Goal: Communication & Community: Answer question/provide support

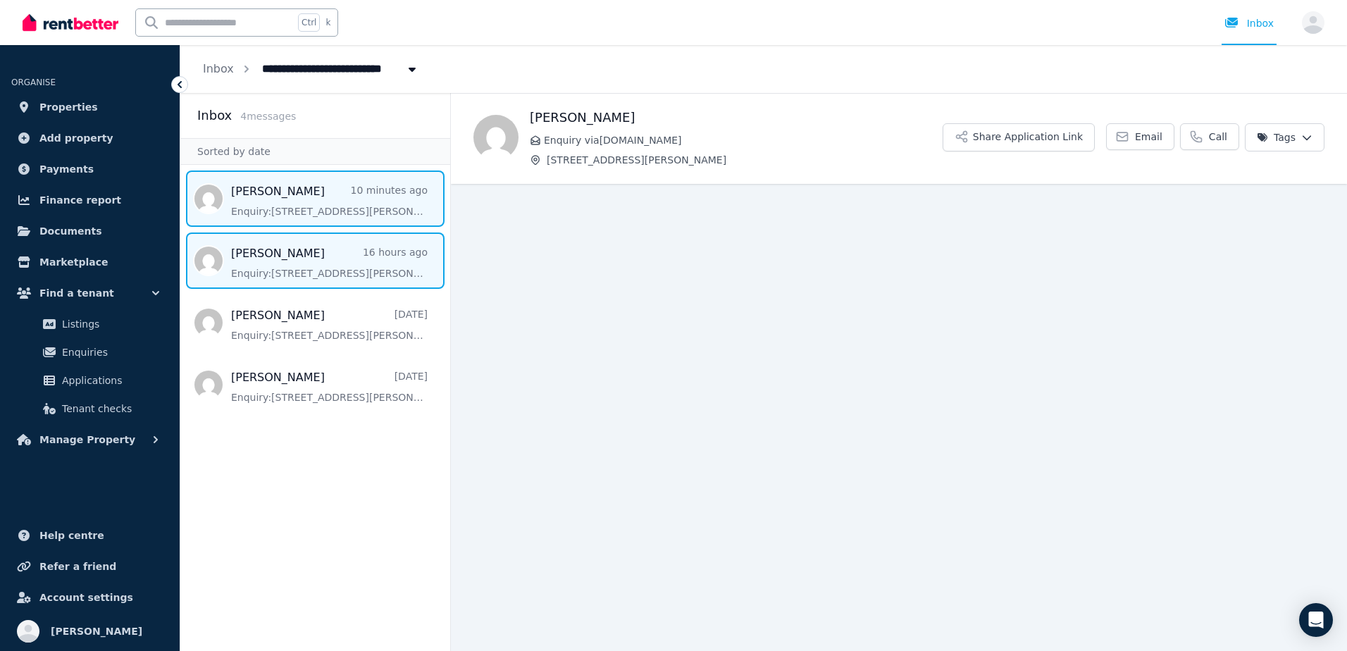
click at [354, 259] on span "Message list" at bounding box center [315, 260] width 270 height 56
click at [333, 209] on span "Message list" at bounding box center [315, 198] width 270 height 56
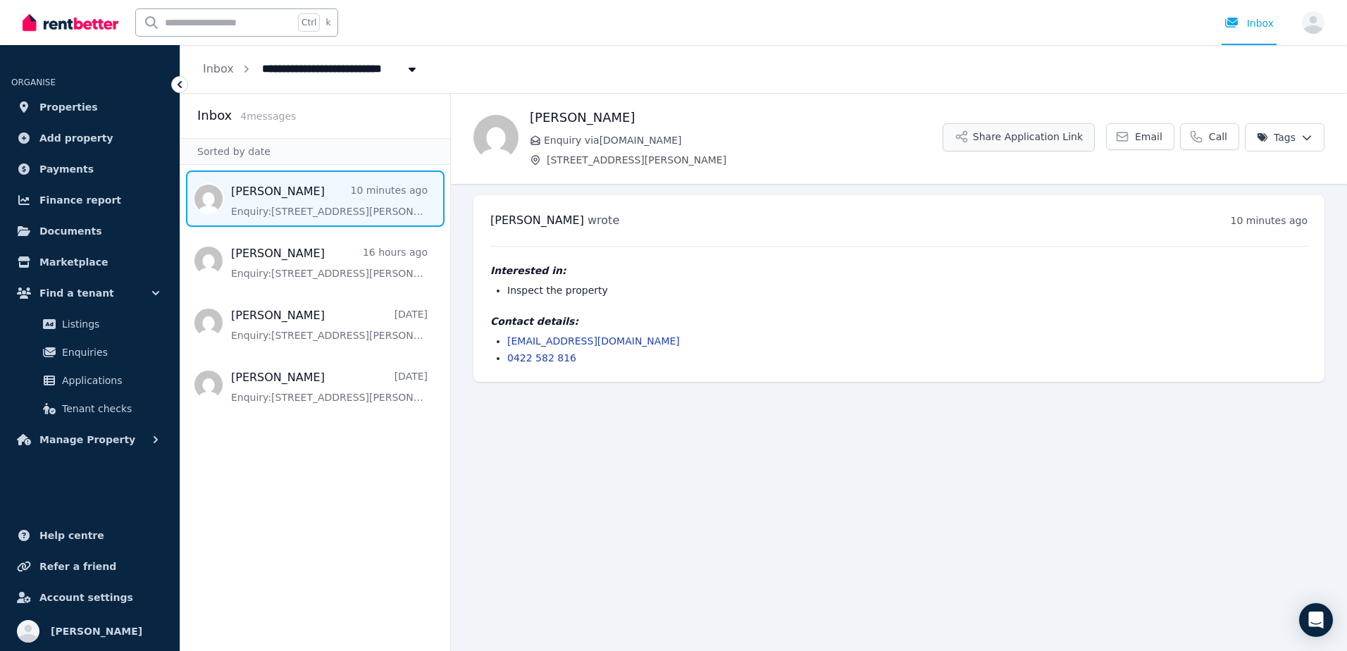
click at [1069, 149] on button "Share Application Link" at bounding box center [1019, 137] width 152 height 28
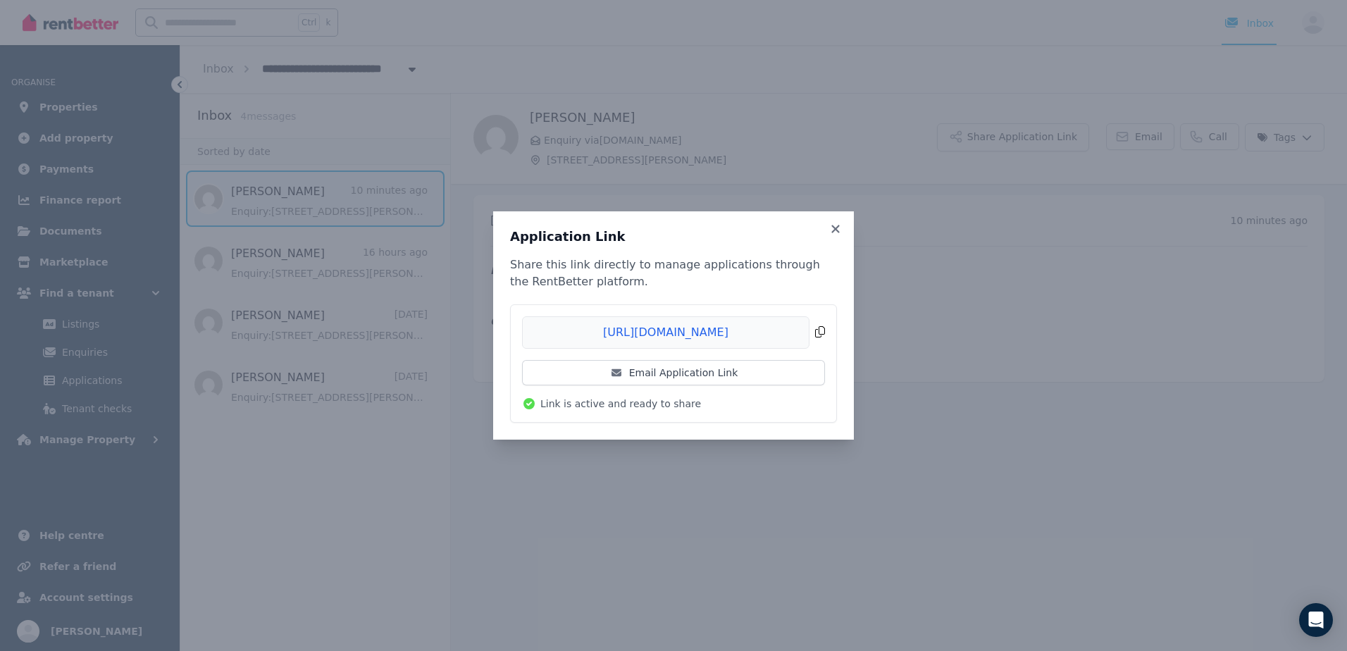
click at [820, 331] on span "Copied!" at bounding box center [673, 332] width 303 height 32
click at [823, 336] on span "Copied!" at bounding box center [673, 332] width 303 height 32
click at [838, 228] on icon at bounding box center [836, 229] width 14 height 13
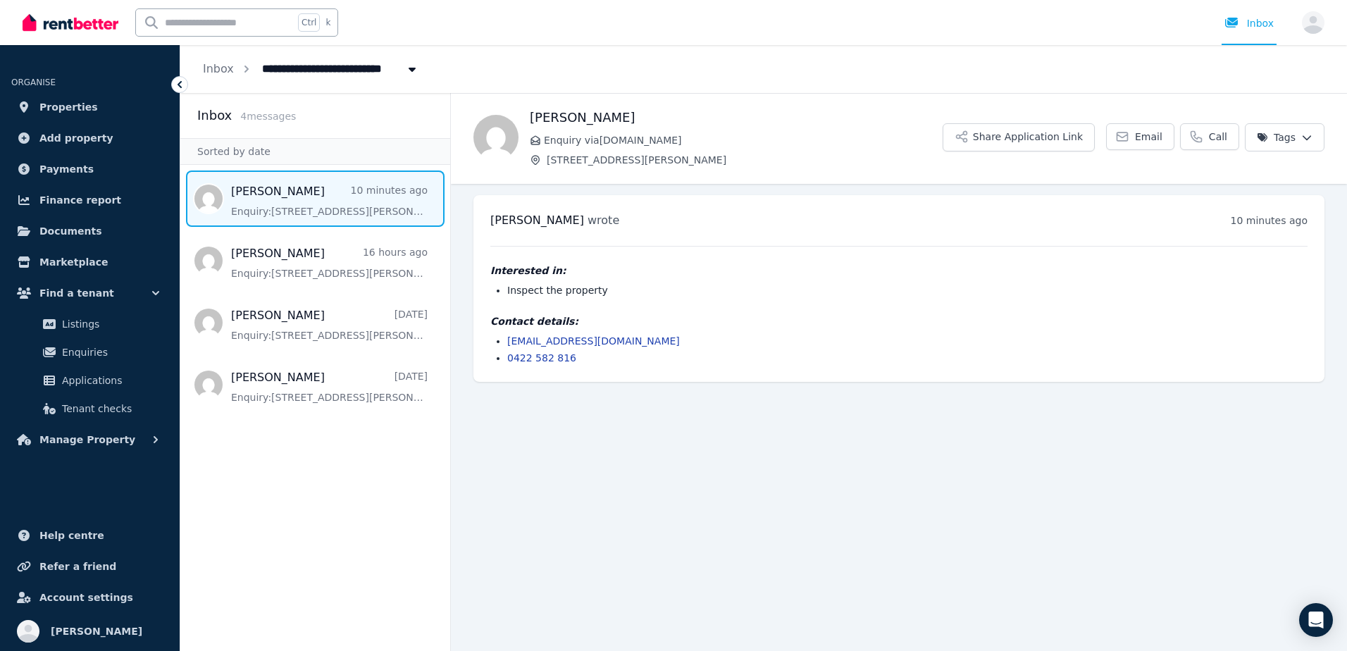
drag, startPoint x: 589, startPoint y: 337, endPoint x: 495, endPoint y: 445, distance: 142.8
click at [495, 445] on main "Back [PERSON_NAME] Enquiry via [DOMAIN_NAME] [STREET_ADDRESS][PERSON_NAME] Shar…" at bounding box center [899, 372] width 896 height 558
drag, startPoint x: 625, startPoint y: 342, endPoint x: 501, endPoint y: 346, distance: 124.1
click at [501, 346] on ul "[EMAIL_ADDRESS][DOMAIN_NAME] 0422 582 816" at bounding box center [898, 349] width 817 height 31
copy link "[EMAIL_ADDRESS][DOMAIN_NAME]"
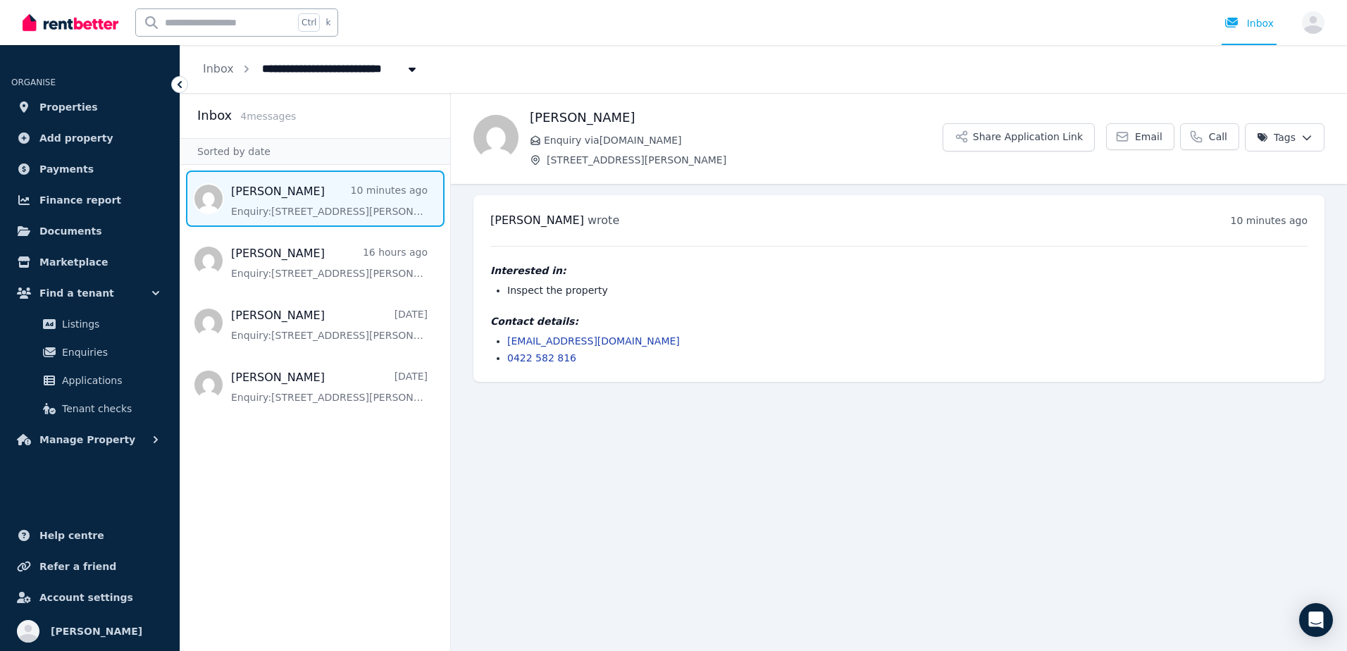
click at [698, 483] on main "Back [PERSON_NAME] Enquiry via [DOMAIN_NAME] [STREET_ADDRESS][PERSON_NAME] Shar…" at bounding box center [899, 372] width 896 height 558
click at [574, 392] on ul "[PERSON_NAME] wrote 10 minutes ago 9:49 am [DATE][DATE] Interested in: Inspect …" at bounding box center [899, 288] width 896 height 209
